Goal: Task Accomplishment & Management: Complete application form

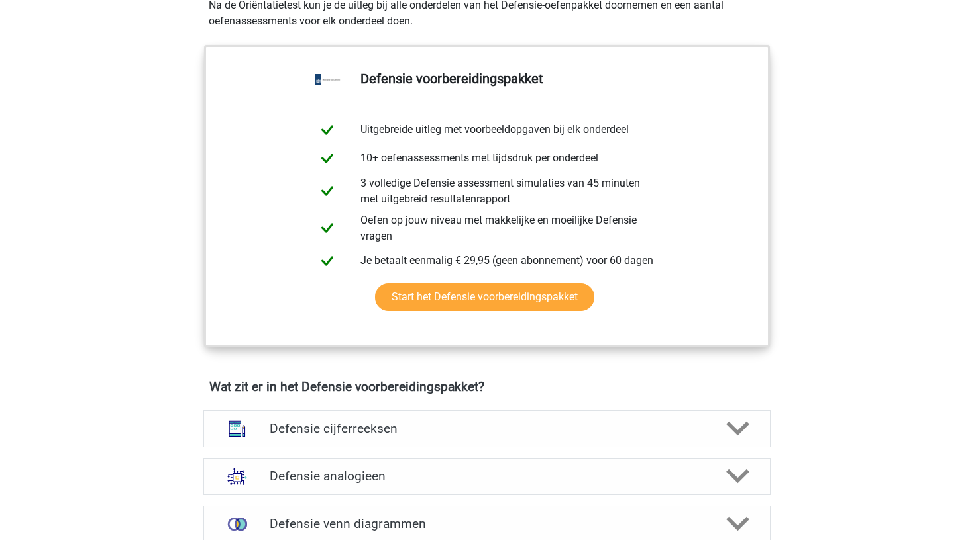
scroll to position [442, 0]
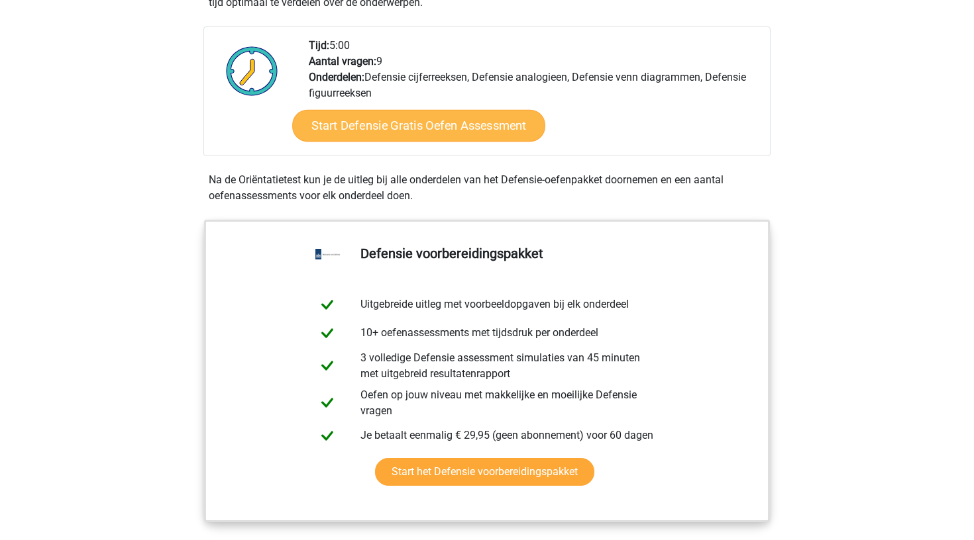
click at [456, 131] on link "Start Defensie Gratis Oefen Assessment" at bounding box center [418, 126] width 253 height 32
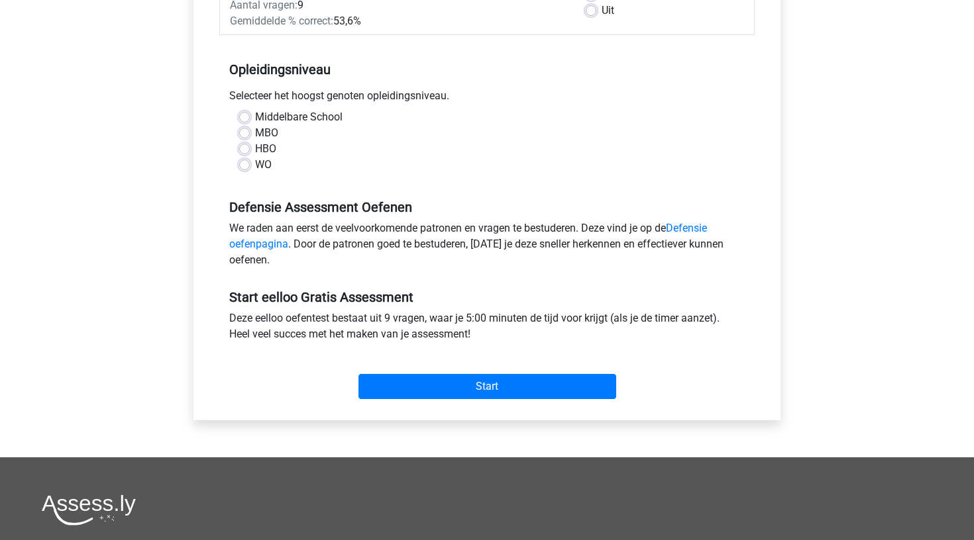
scroll to position [227, 0]
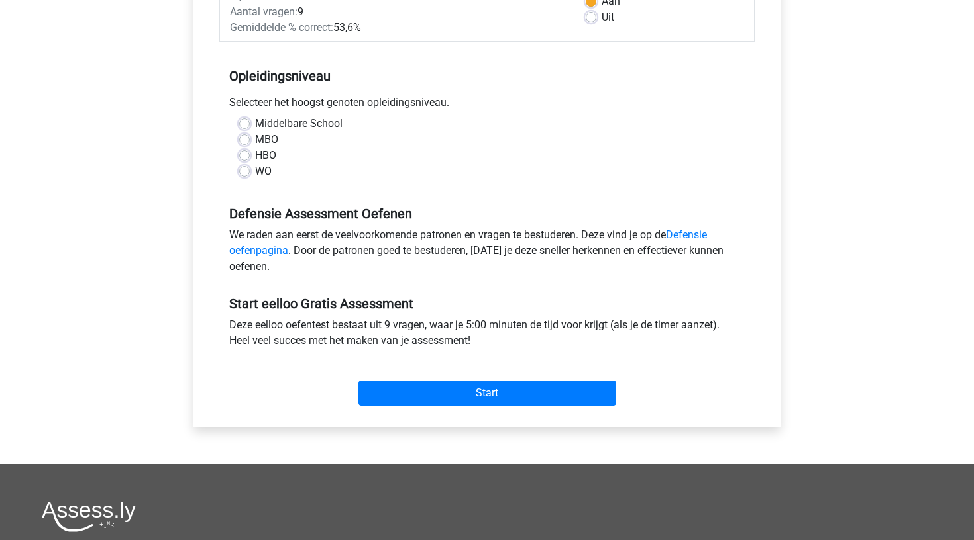
click at [255, 174] on label "WO" at bounding box center [263, 172] width 17 height 16
click at [244, 174] on input "WO" at bounding box center [244, 170] width 11 height 13
radio input "true"
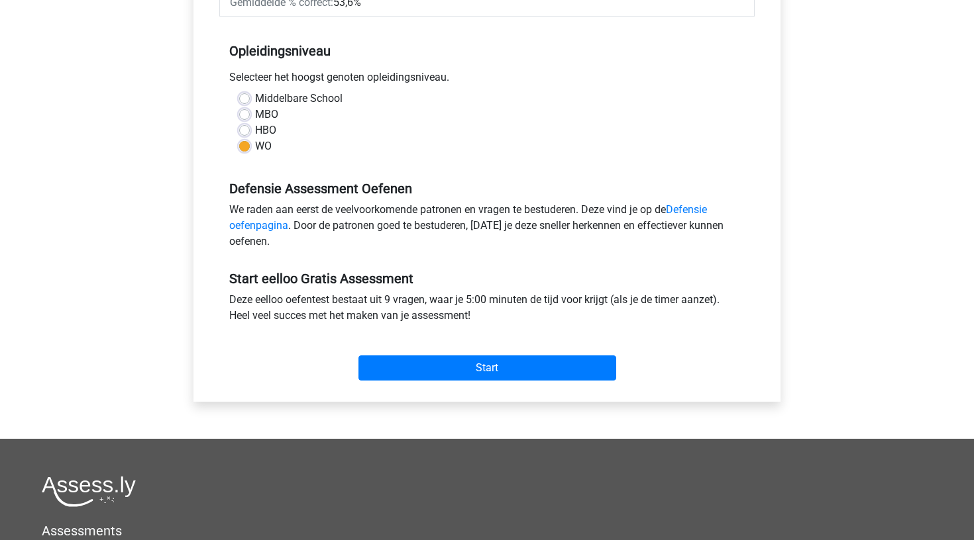
scroll to position [254, 0]
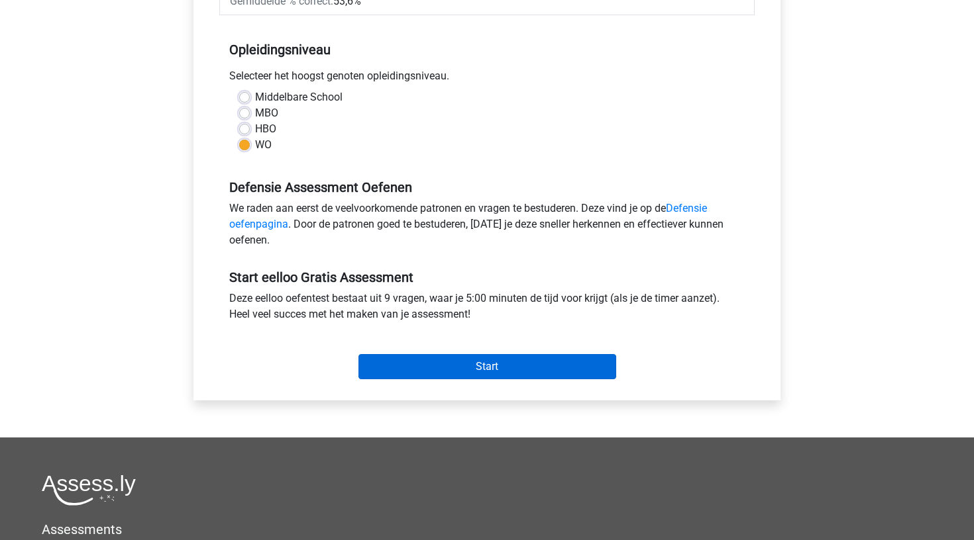
click at [427, 370] on input "Start" at bounding box center [487, 366] width 258 height 25
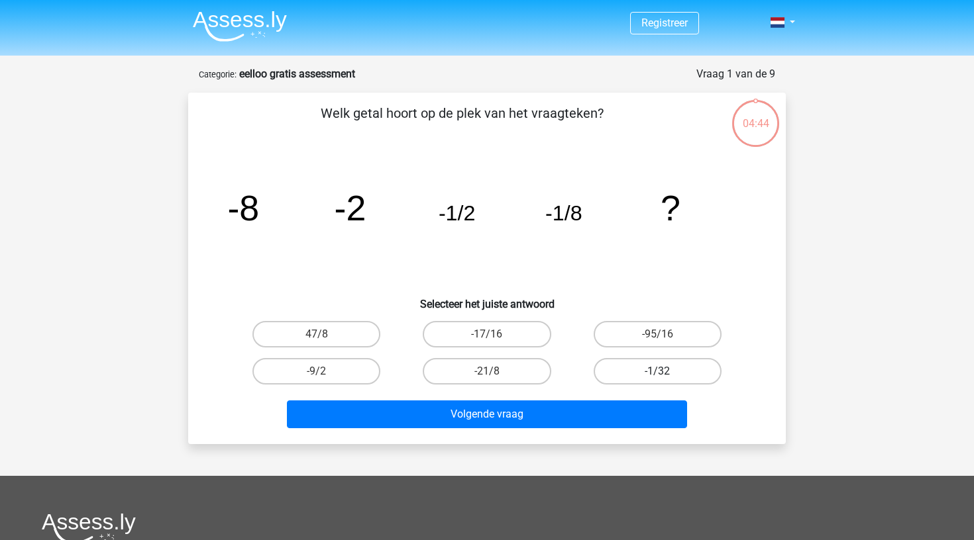
click at [627, 372] on label "-1/32" at bounding box center [657, 371] width 128 height 26
click at [657, 372] on input "-1/32" at bounding box center [661, 376] width 9 height 9
radio input "true"
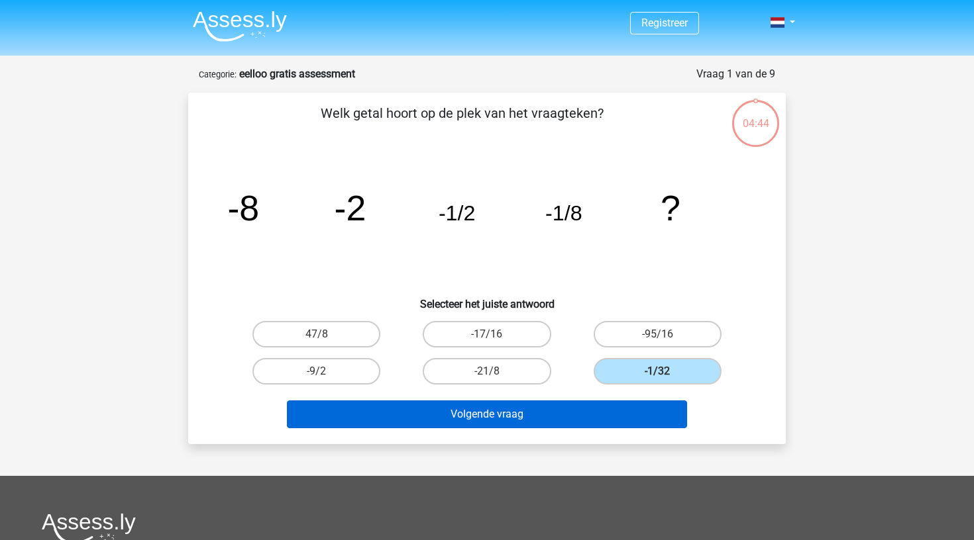
click at [603, 414] on button "Volgende vraag" at bounding box center [487, 415] width 401 height 28
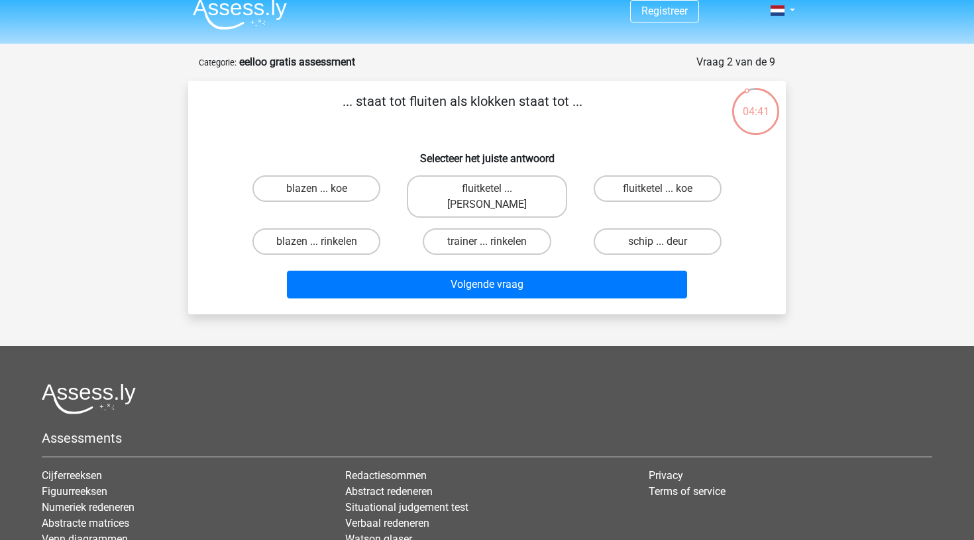
scroll to position [10, 0]
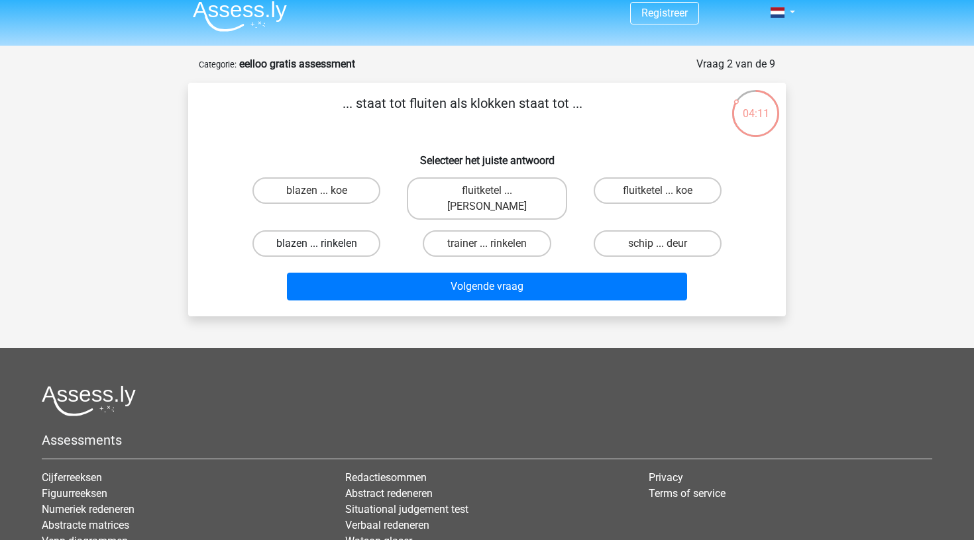
click at [340, 231] on label "blazen ... rinkelen" at bounding box center [316, 244] width 128 height 26
click at [325, 244] on input "blazen ... rinkelen" at bounding box center [321, 248] width 9 height 9
radio input "true"
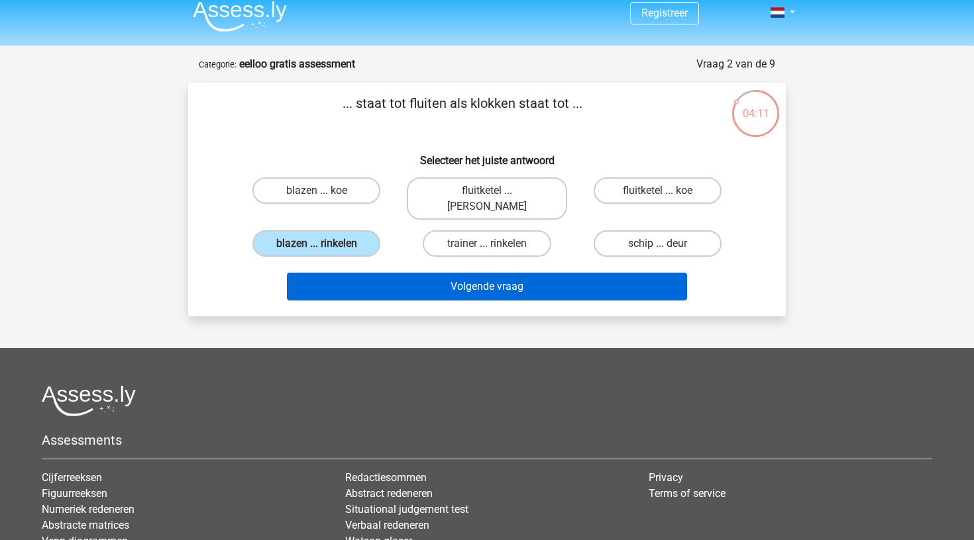
click at [374, 273] on button "Volgende vraag" at bounding box center [487, 287] width 401 height 28
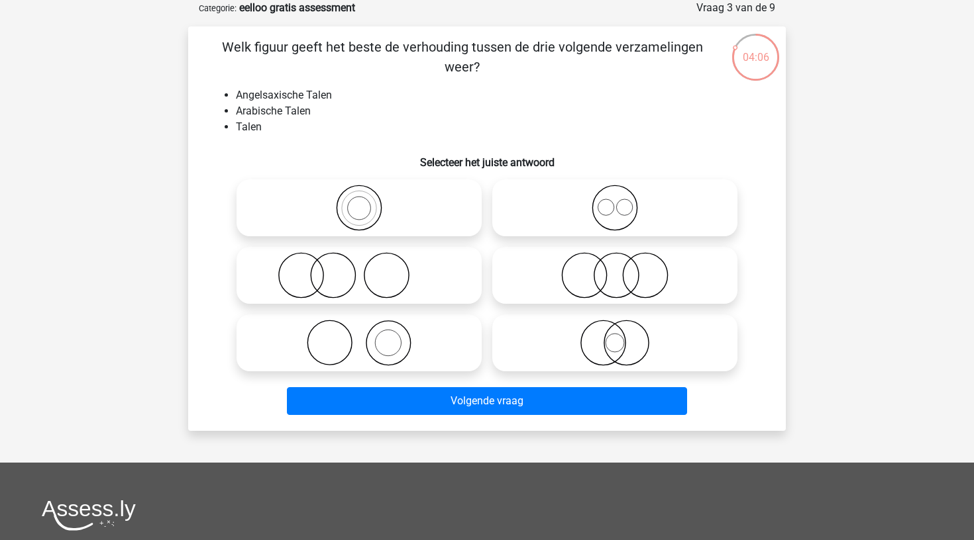
scroll to position [60, 0]
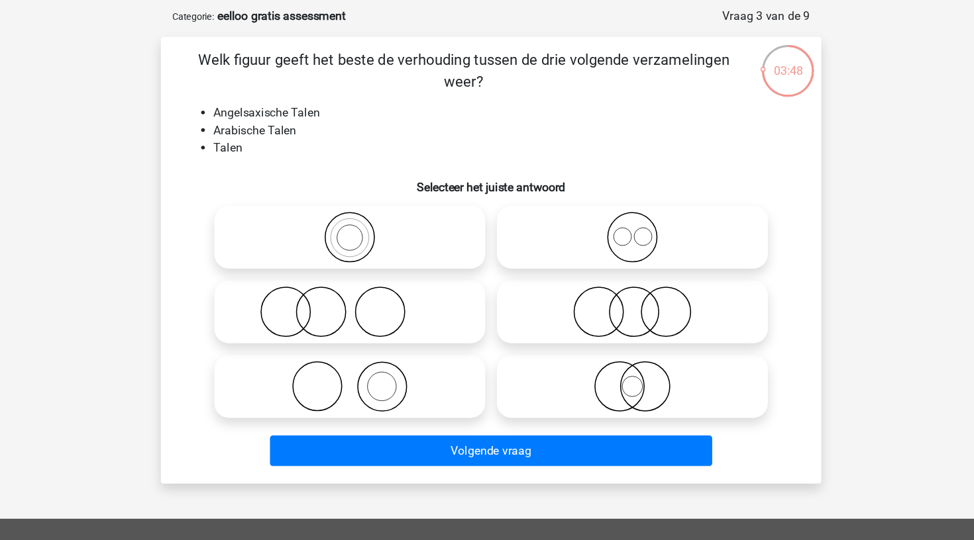
click at [281, 102] on li "Angelsaxische Talen" at bounding box center [500, 102] width 529 height 16
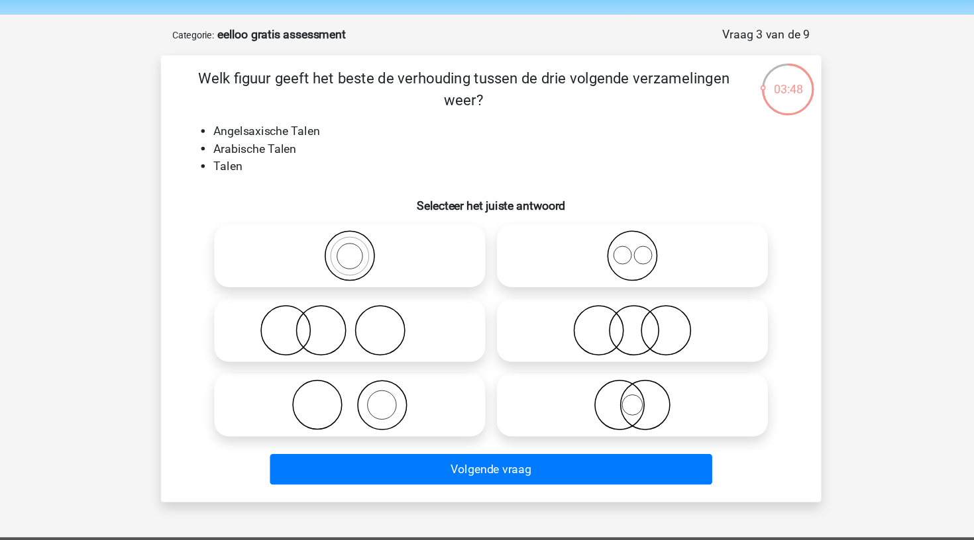
scroll to position [34, 0]
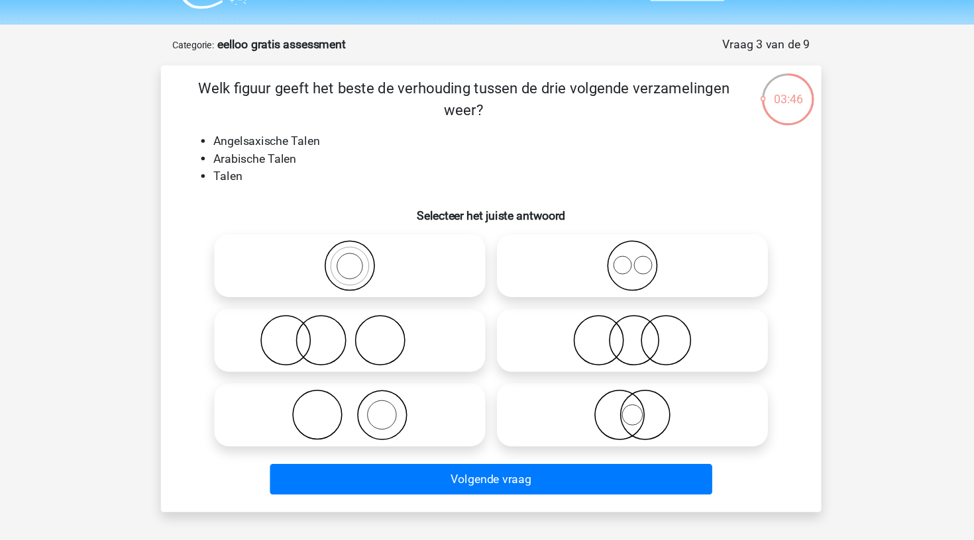
click at [542, 244] on icon at bounding box center [614, 240] width 234 height 46
click at [615, 234] on input "radio" at bounding box center [619, 229] width 9 height 9
radio input "true"
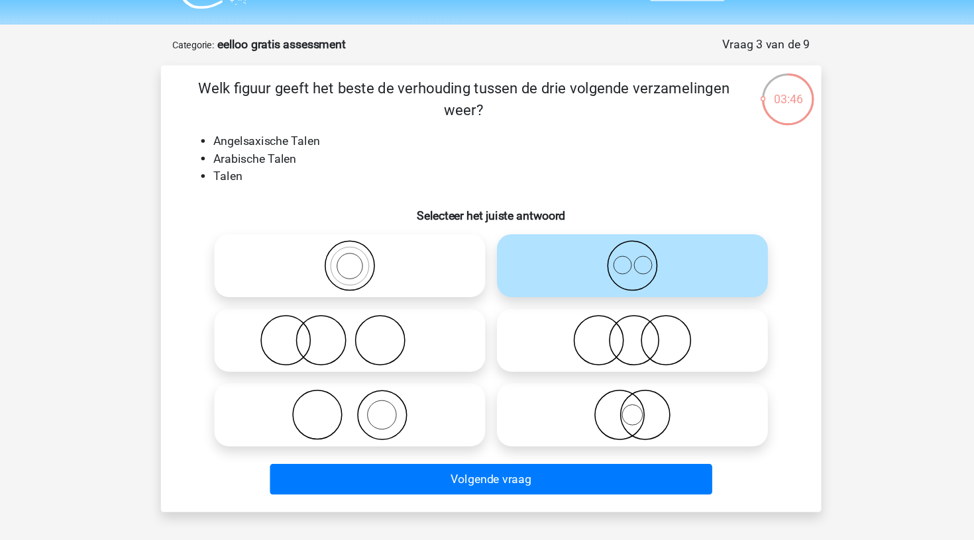
click at [407, 233] on icon at bounding box center [359, 240] width 234 height 46
click at [368, 233] on input "radio" at bounding box center [363, 229] width 9 height 9
radio input "true"
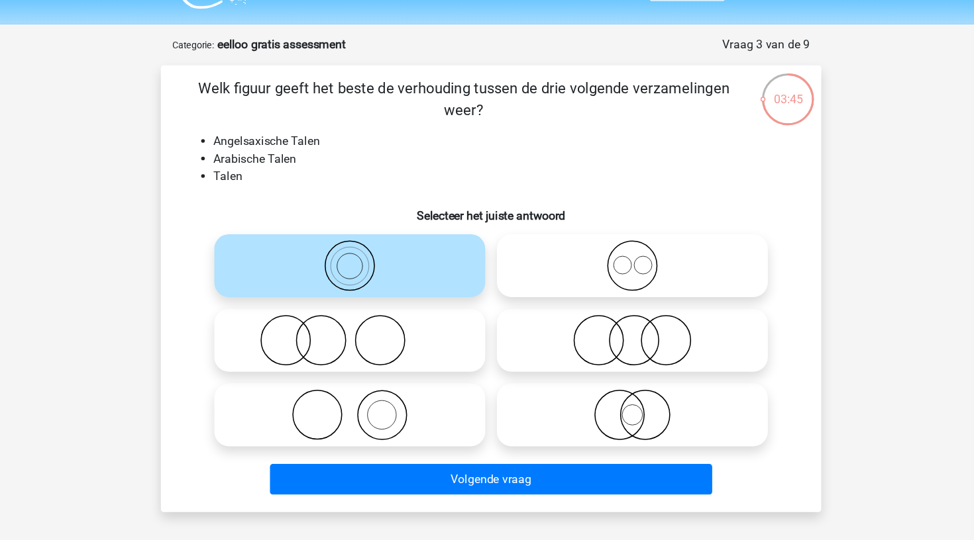
click at [528, 164] on li "Talen" at bounding box center [500, 160] width 529 height 16
click at [542, 233] on icon at bounding box center [614, 240] width 234 height 46
click at [615, 233] on input "radio" at bounding box center [619, 229] width 9 height 9
radio input "true"
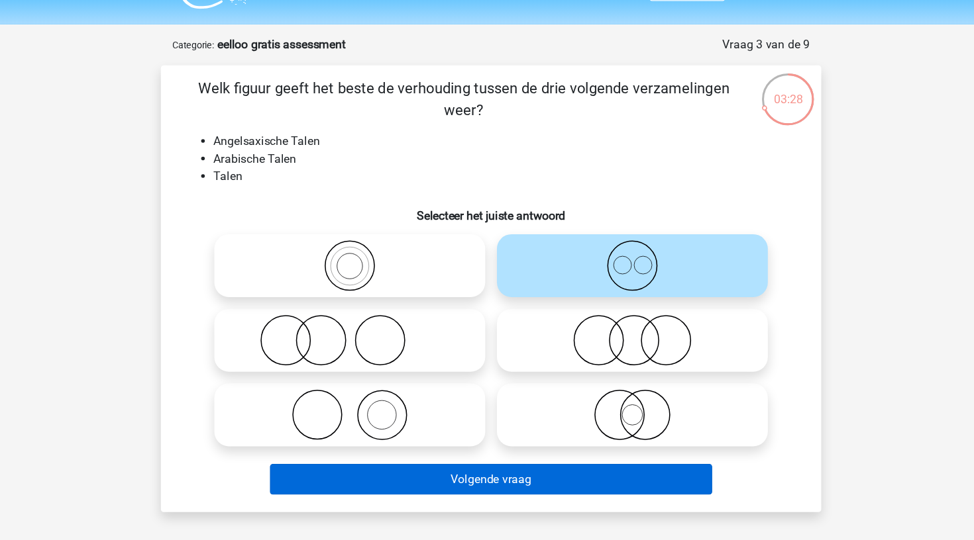
click at [435, 433] on button "Volgende vraag" at bounding box center [487, 434] width 401 height 28
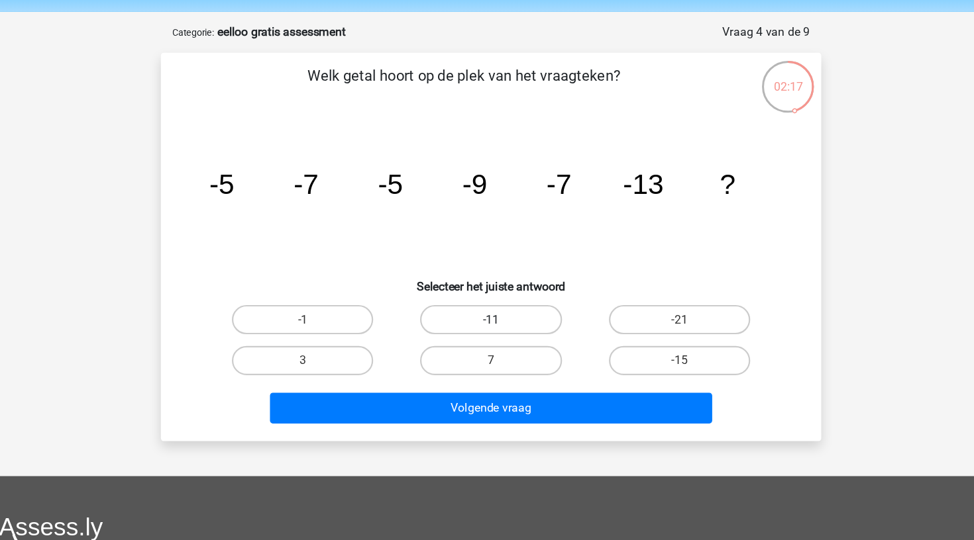
click at [448, 287] on label "-11" at bounding box center [487, 300] width 128 height 26
click at [487, 301] on input "-11" at bounding box center [491, 305] width 9 height 9
radio input "true"
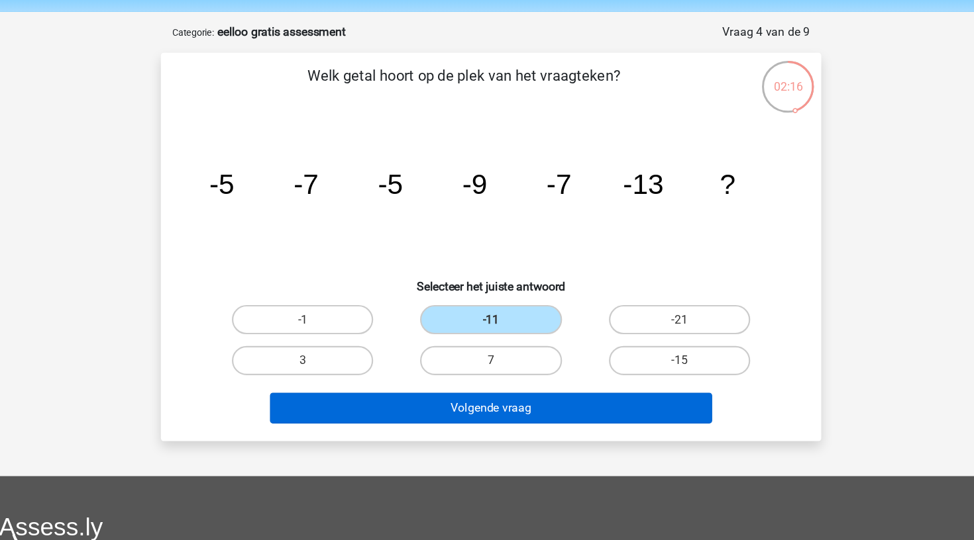
click at [453, 370] on button "Volgende vraag" at bounding box center [487, 381] width 401 height 28
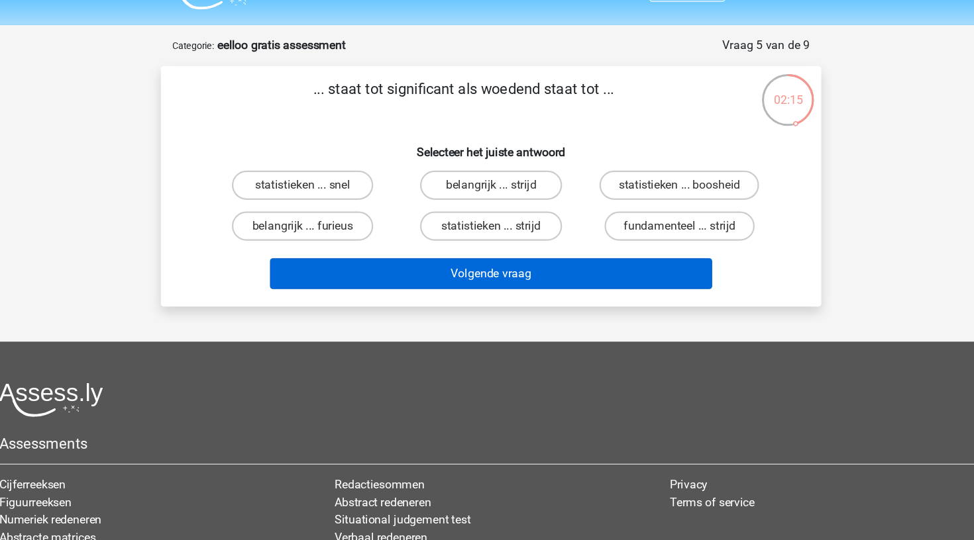
scroll to position [26, 0]
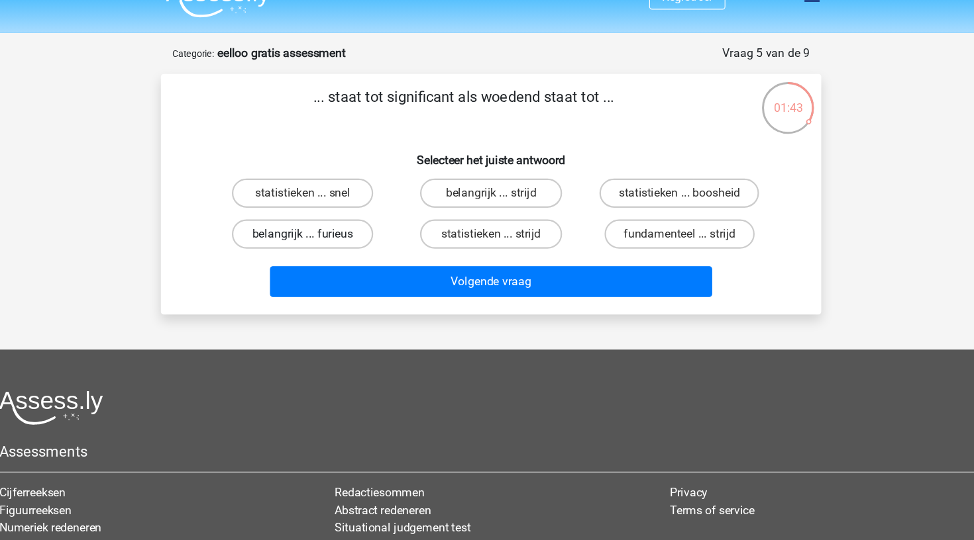
click at [315, 212] on label "belangrijk ... furieus" at bounding box center [316, 212] width 128 height 26
click at [317, 212] on input "belangrijk ... furieus" at bounding box center [321, 216] width 9 height 9
radio input "true"
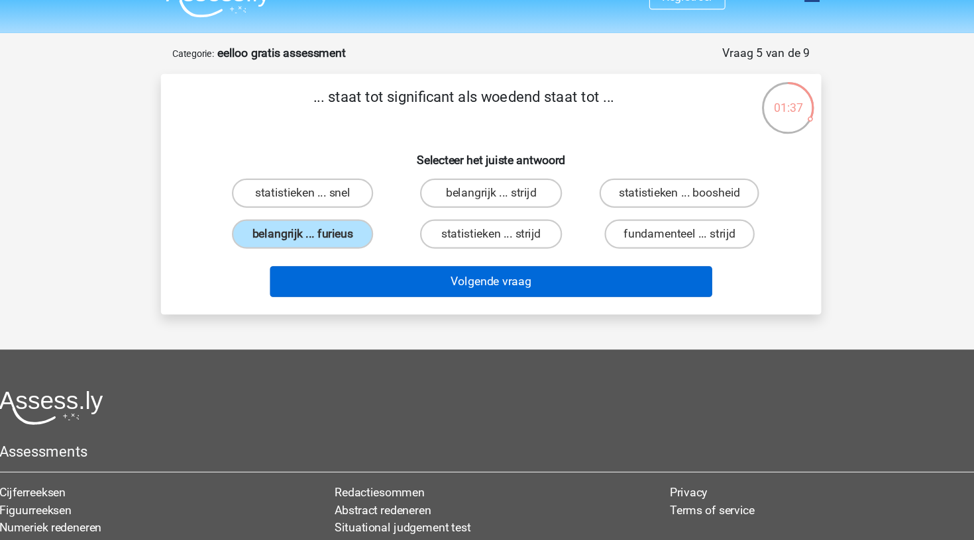
click at [395, 259] on button "Volgende vraag" at bounding box center [487, 255] width 401 height 28
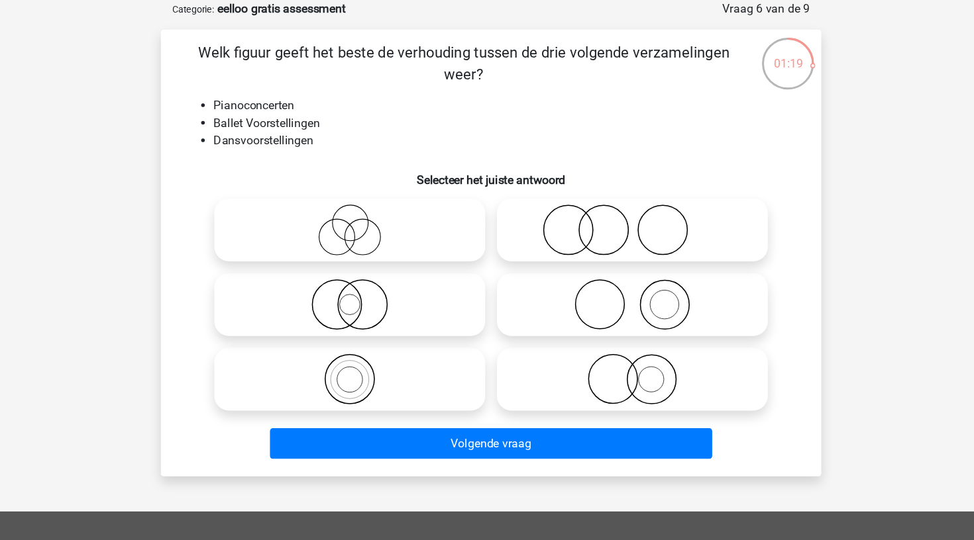
click at [376, 225] on icon at bounding box center [359, 248] width 234 height 46
click at [368, 233] on input "radio" at bounding box center [363, 237] width 9 height 9
radio input "true"
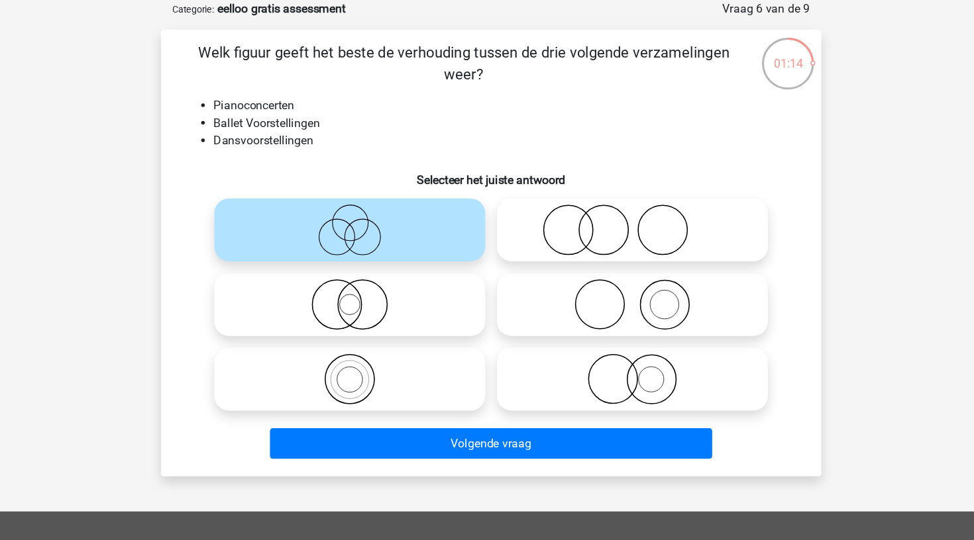
click at [525, 225] on icon at bounding box center [614, 248] width 234 height 46
click at [615, 233] on input "radio" at bounding box center [619, 237] width 9 height 9
radio input "true"
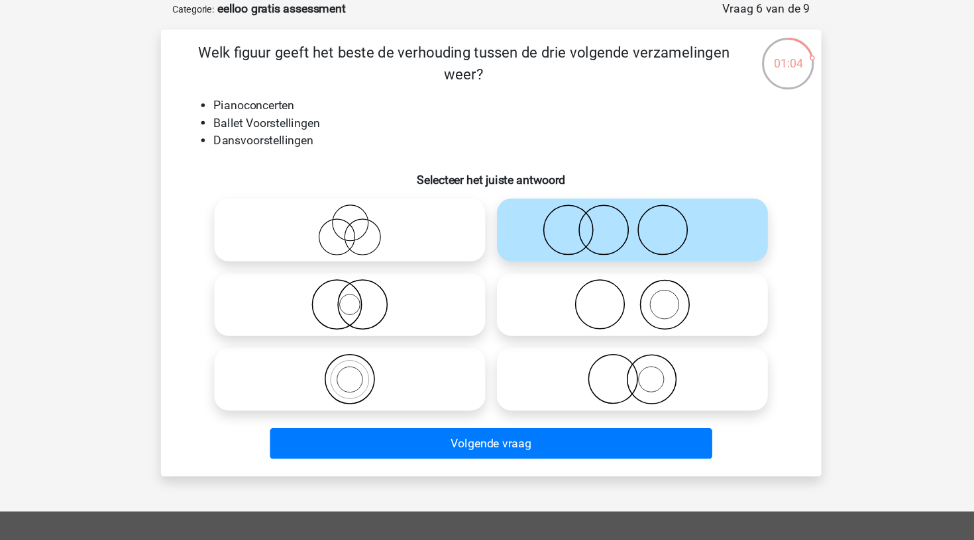
click at [513, 293] on icon at bounding box center [614, 316] width 234 height 46
click at [615, 301] on input "radio" at bounding box center [619, 305] width 9 height 9
radio input "true"
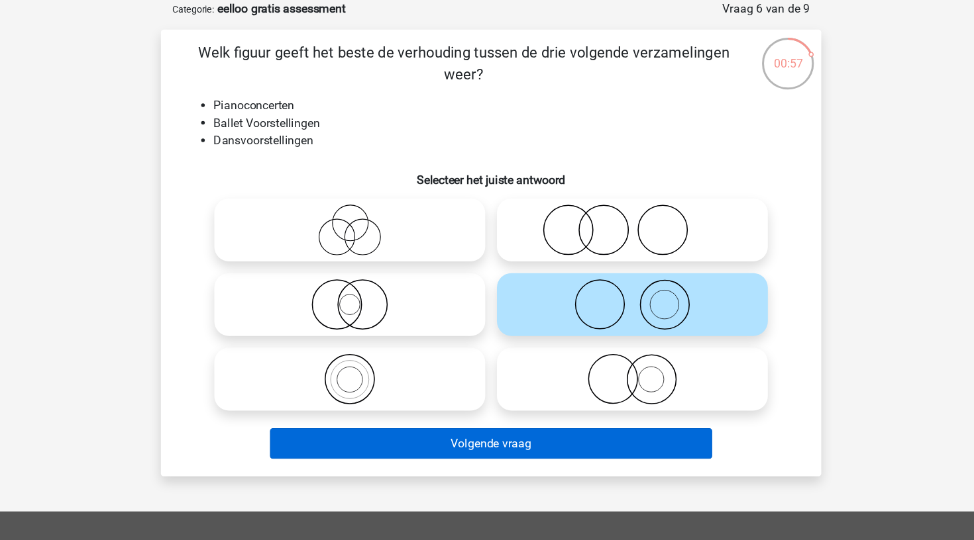
click at [500, 428] on button "Volgende vraag" at bounding box center [487, 442] width 401 height 28
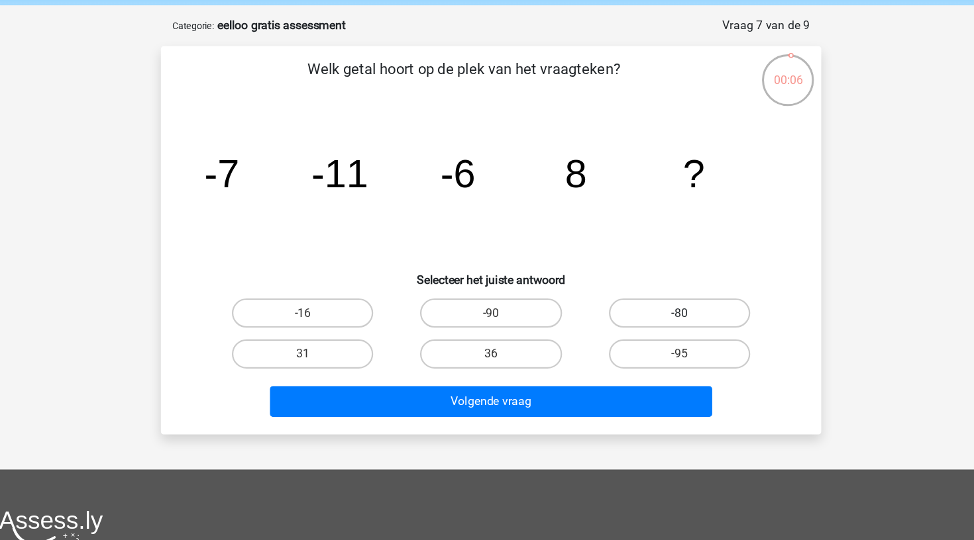
click at [601, 295] on label "-80" at bounding box center [657, 308] width 128 height 26
click at [657, 309] on input "-80" at bounding box center [661, 313] width 9 height 9
radio input "true"
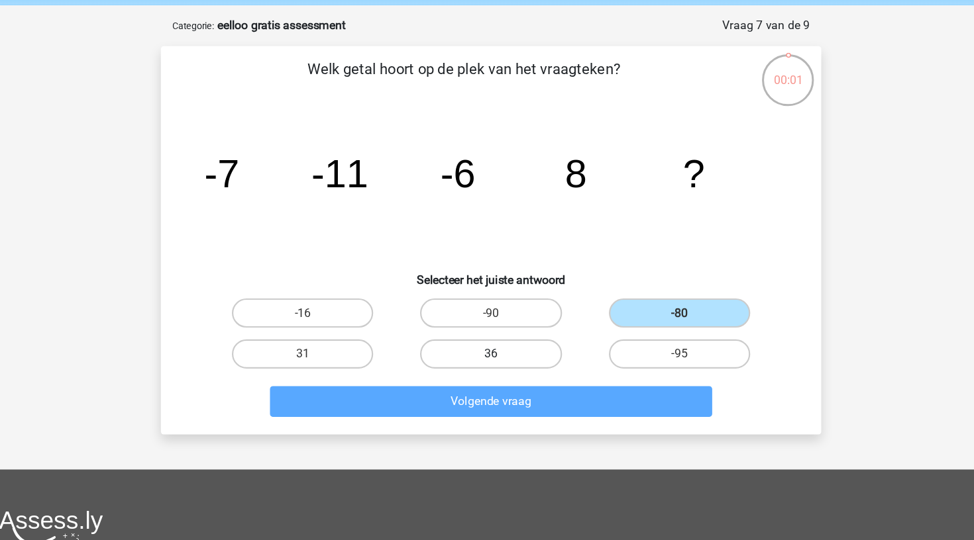
click at [442, 333] on label "36" at bounding box center [487, 346] width 128 height 26
click at [487, 346] on input "36" at bounding box center [491, 350] width 9 height 9
radio input "true"
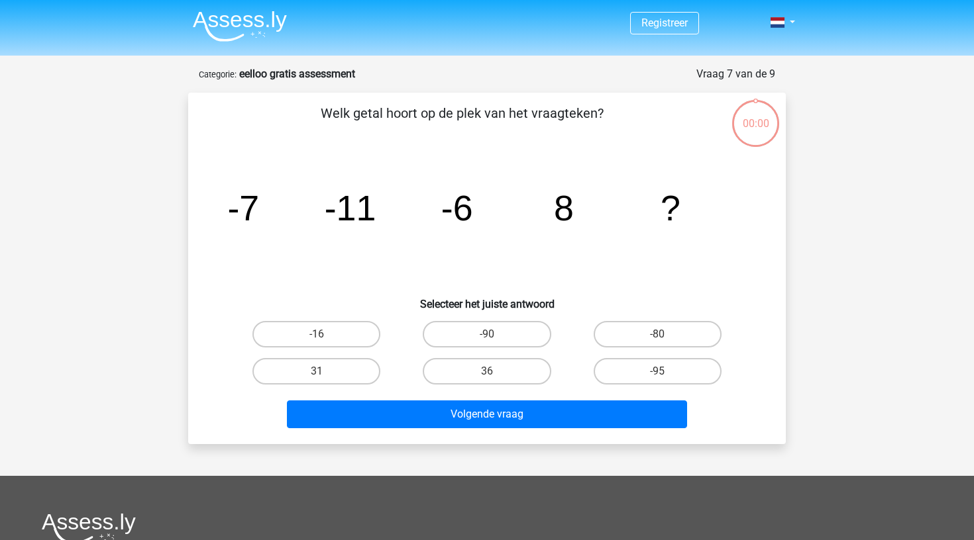
scroll to position [52, 43]
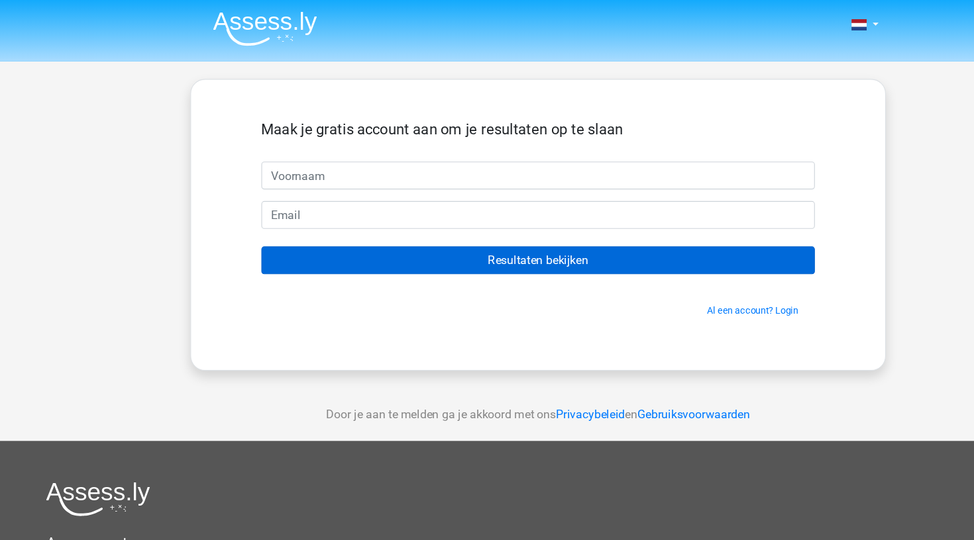
click at [456, 242] on input "Resultaten bekijken" at bounding box center [486, 235] width 501 height 25
click at [454, 236] on input "Resultaten bekijken" at bounding box center [486, 235] width 501 height 25
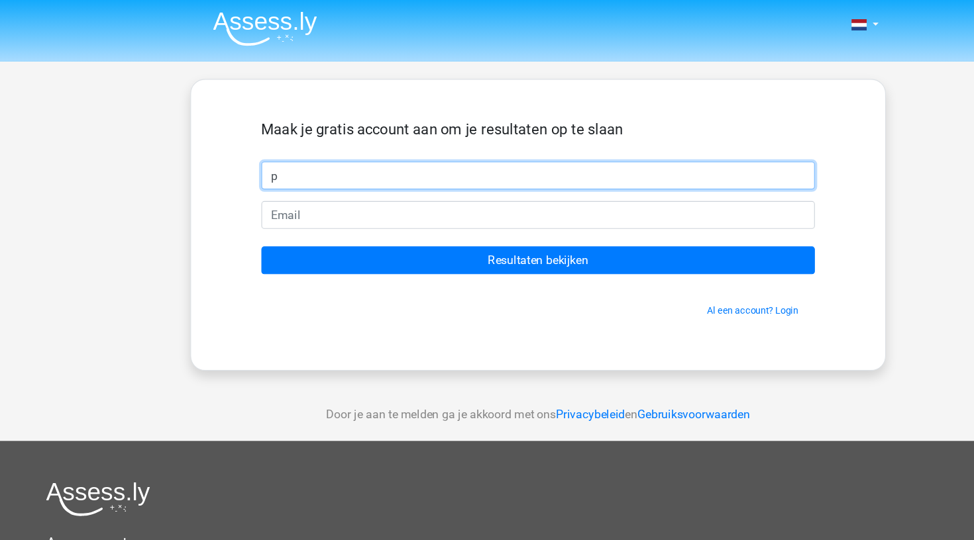
type input "p"
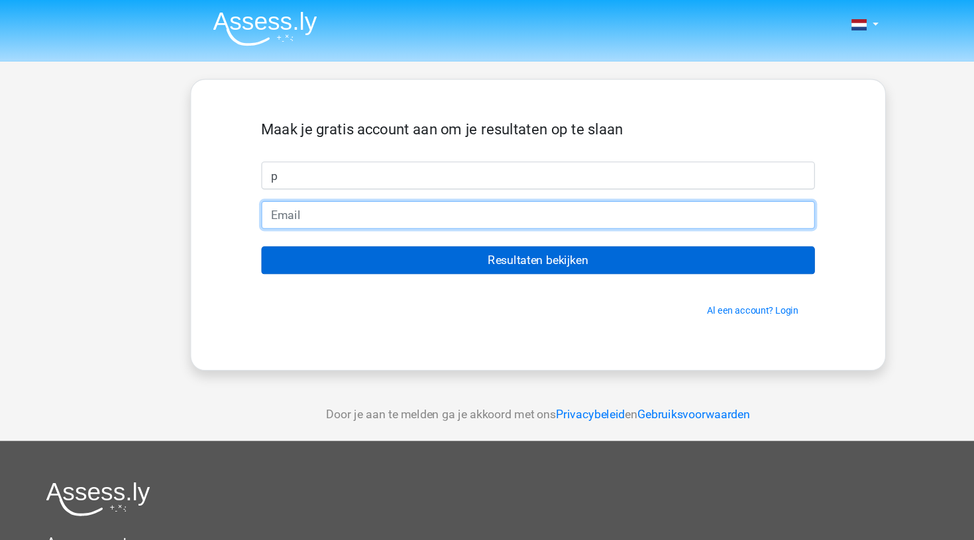
type input "[EMAIL_ADDRESS][DOMAIN_NAME]"
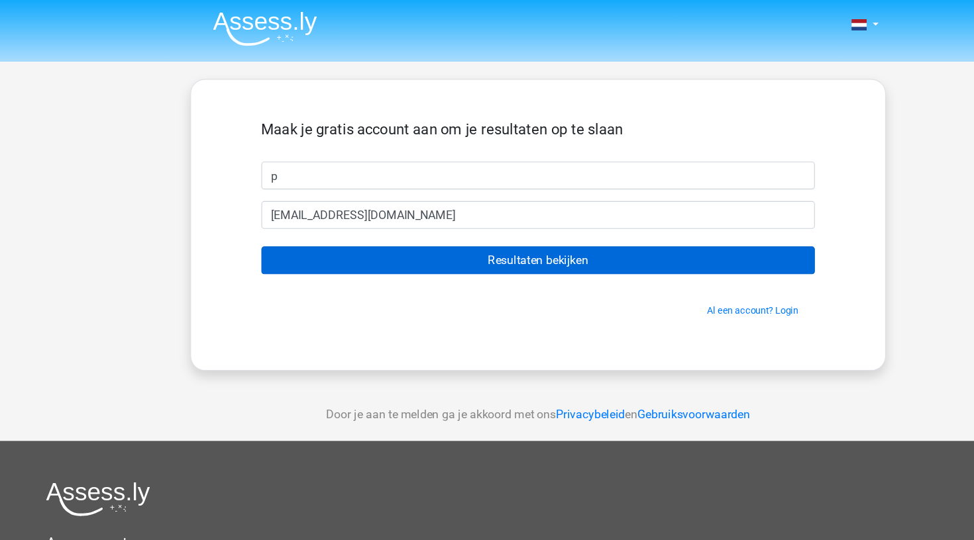
click at [338, 233] on input "Resultaten bekijken" at bounding box center [486, 235] width 501 height 25
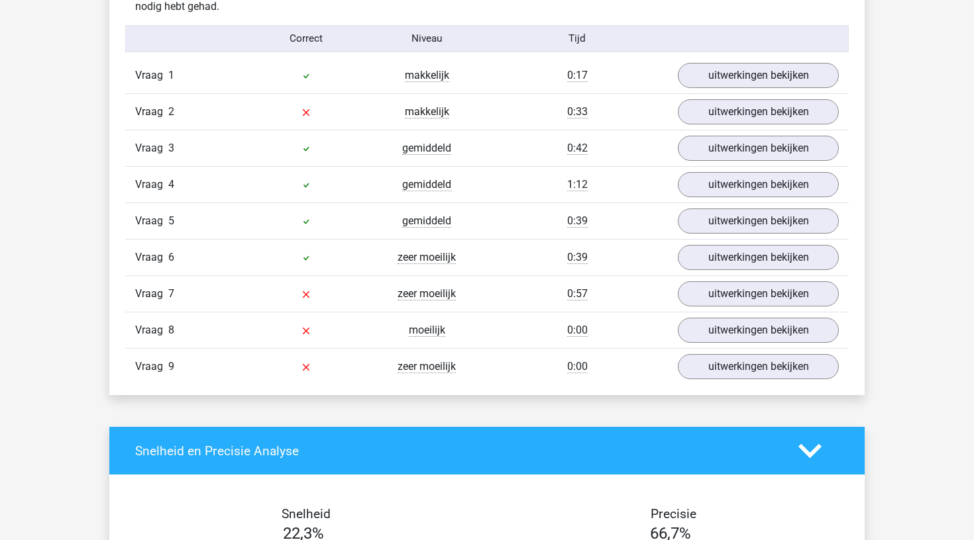
scroll to position [1434, 0]
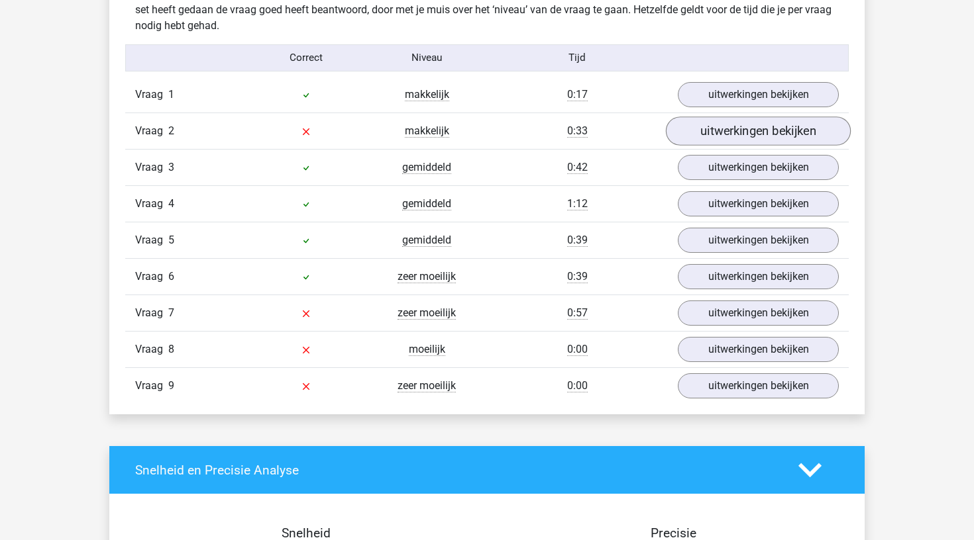
click at [762, 125] on link "uitwerkingen bekijken" at bounding box center [758, 131] width 185 height 29
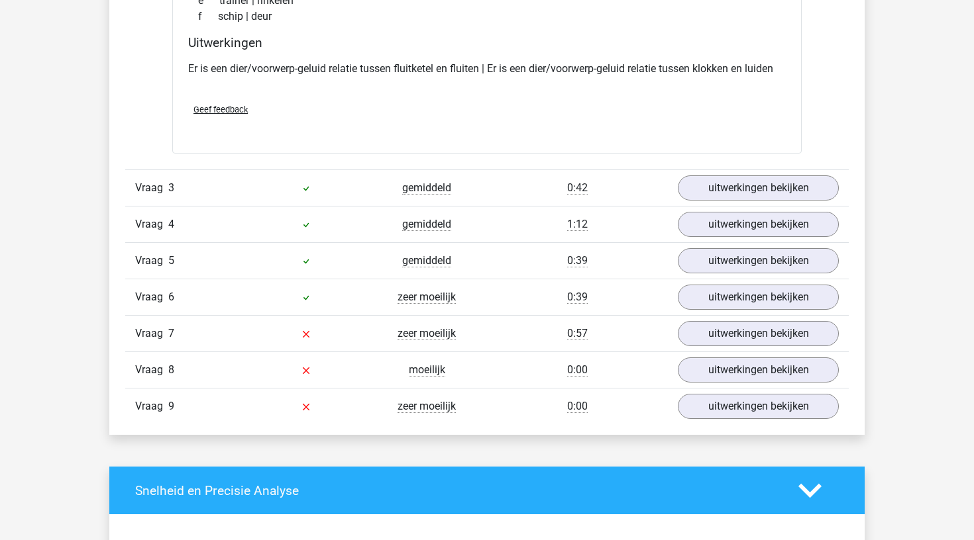
scroll to position [1733, 0]
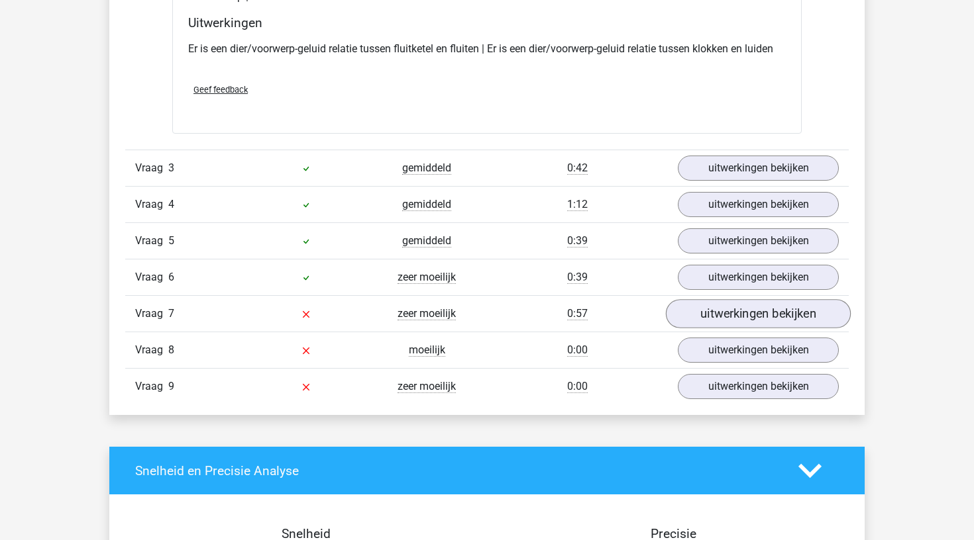
click at [731, 311] on link "uitwerkingen bekijken" at bounding box center [758, 314] width 185 height 29
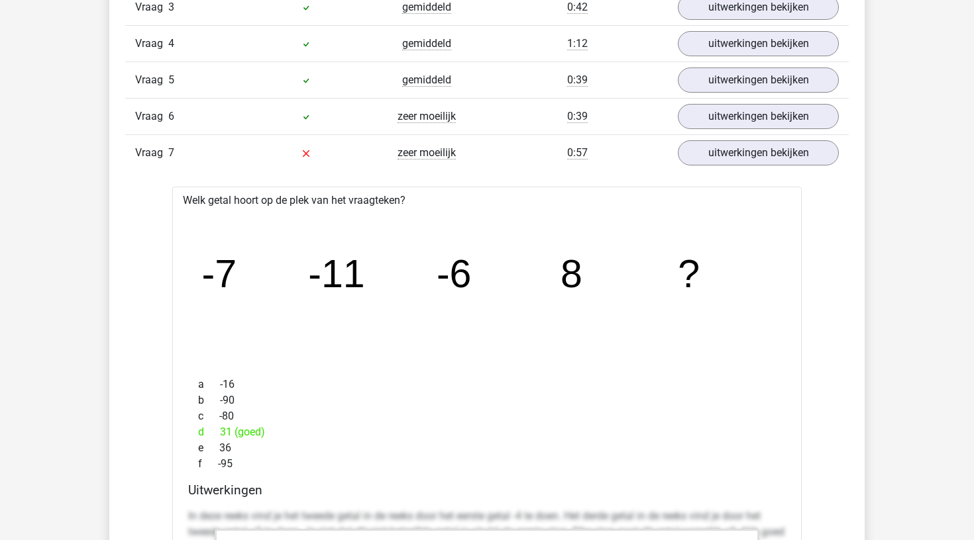
scroll to position [1931, 0]
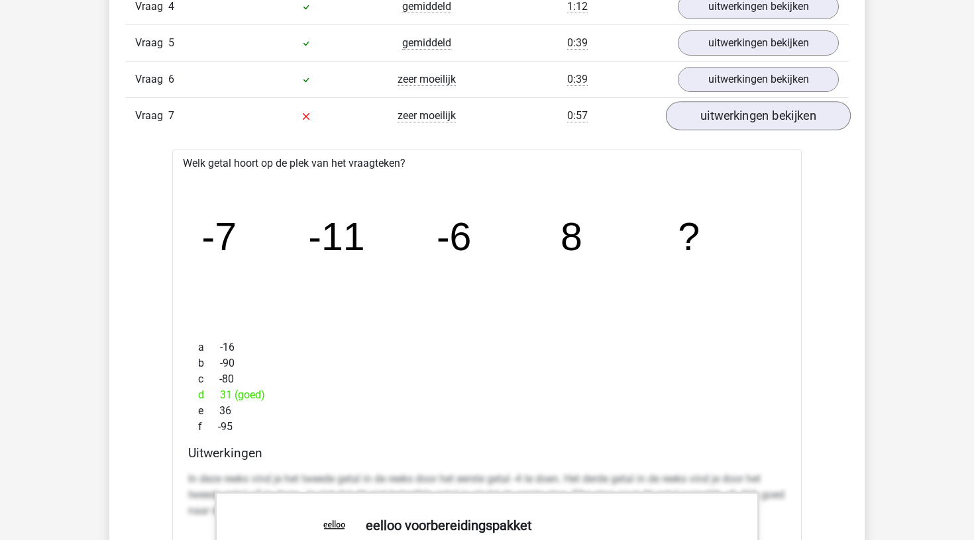
click at [720, 119] on link "uitwerkingen bekijken" at bounding box center [758, 116] width 185 height 29
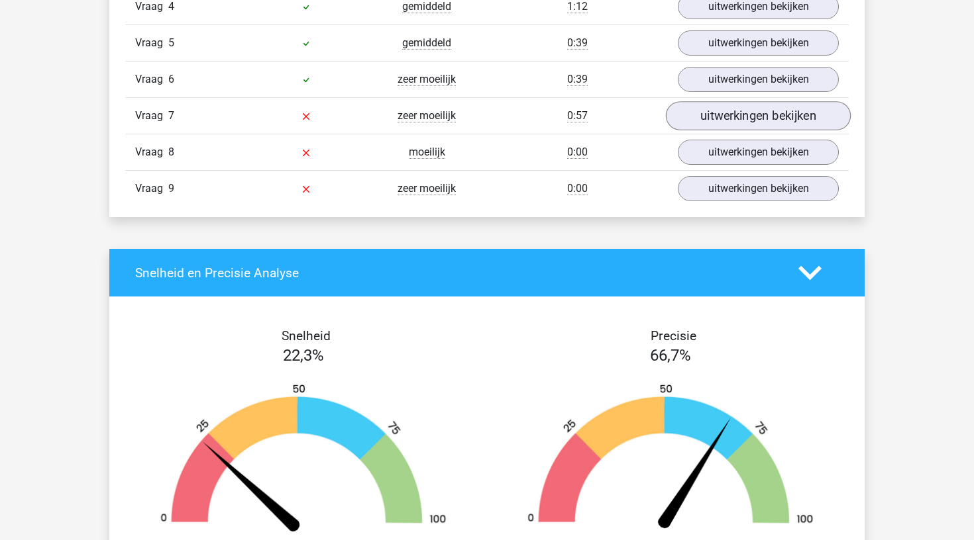
click at [726, 121] on link "uitwerkingen bekijken" at bounding box center [758, 116] width 185 height 29
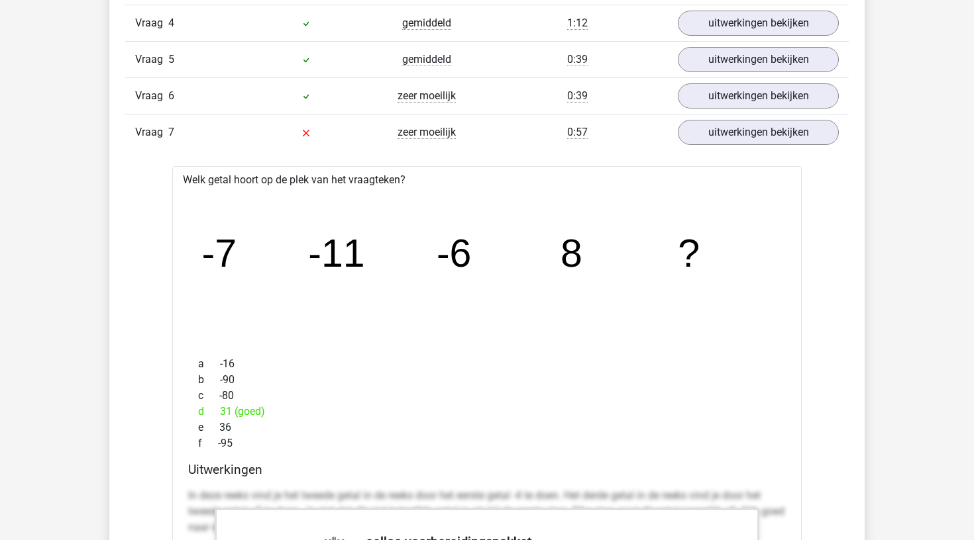
scroll to position [1904, 0]
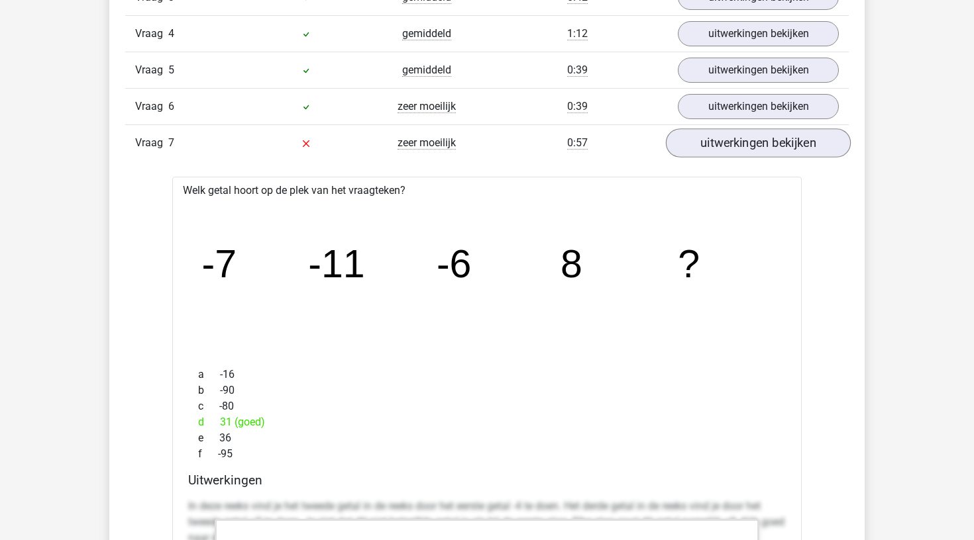
click at [744, 134] on link "uitwerkingen bekijken" at bounding box center [758, 143] width 185 height 29
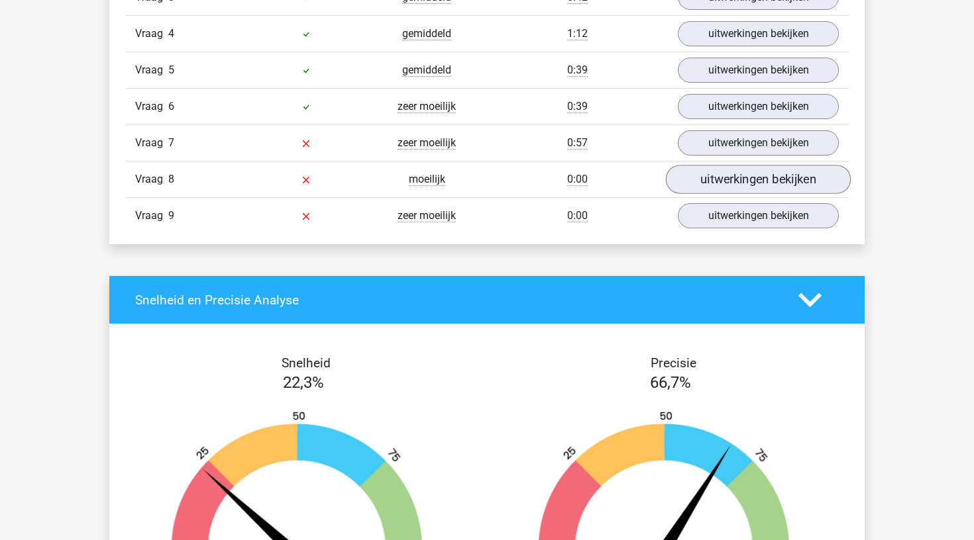
click at [743, 185] on link "uitwerkingen bekijken" at bounding box center [758, 180] width 185 height 29
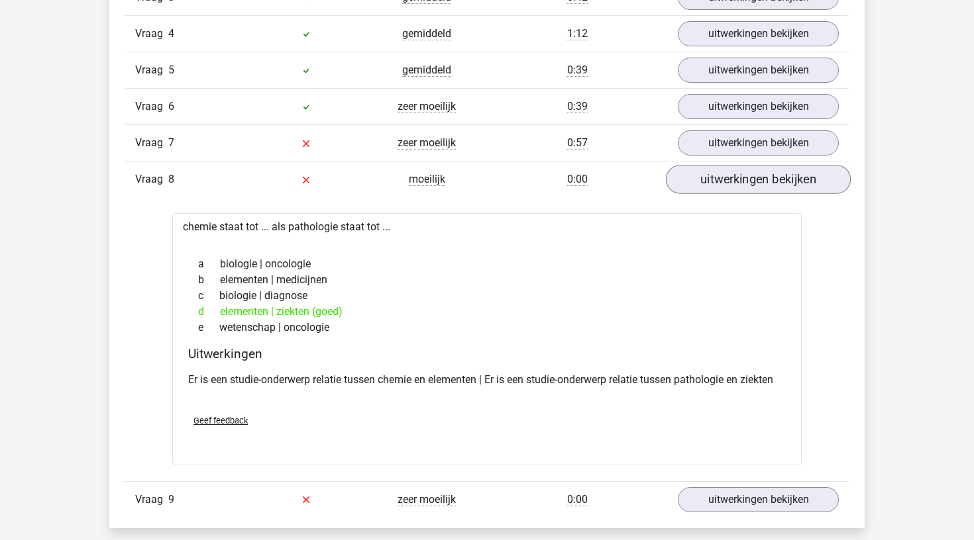
click at [743, 185] on link "uitwerkingen bekijken" at bounding box center [758, 180] width 185 height 29
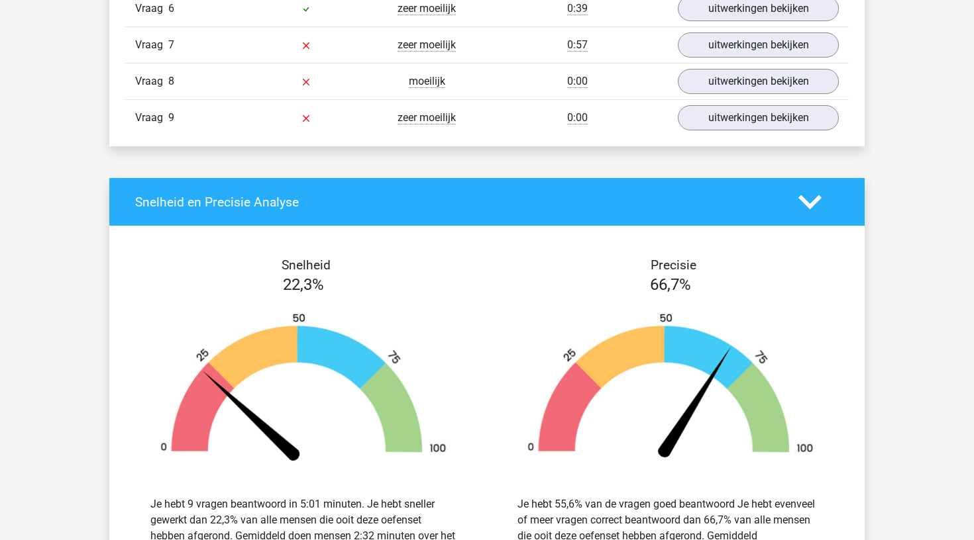
scroll to position [2038, 0]
